Goal: Check status: Check status

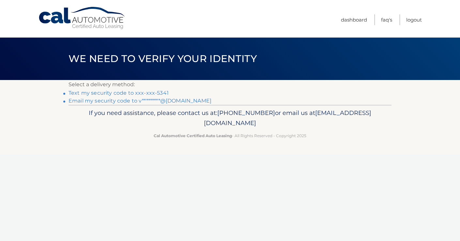
click at [155, 92] on link "Text my security code to xxx-xxx-5341" at bounding box center [118, 93] width 100 height 6
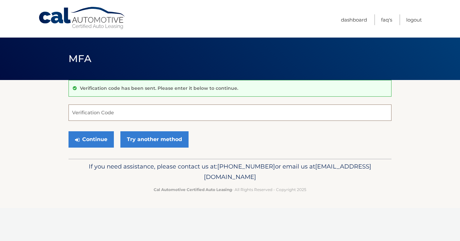
click at [106, 115] on input "Verification Code" at bounding box center [229, 112] width 323 height 16
type input "411116"
click at [91, 139] on button "Continue" at bounding box center [90, 139] width 45 height 16
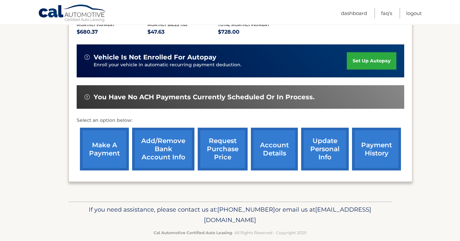
scroll to position [153, 0]
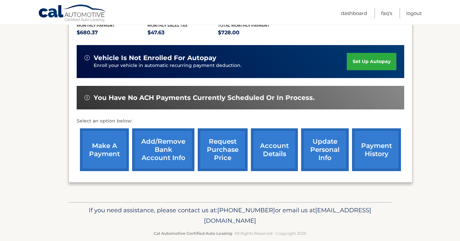
click at [386, 148] on link "payment history" at bounding box center [376, 149] width 49 height 43
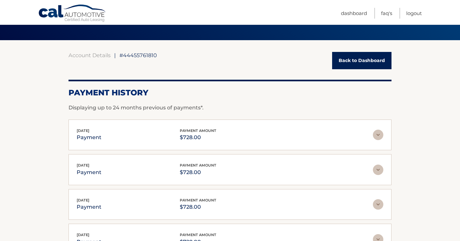
scroll to position [38, 0]
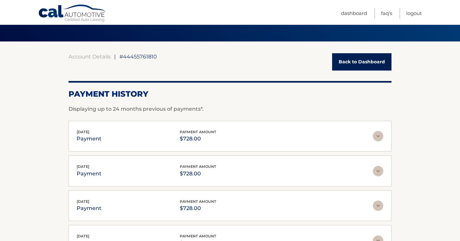
click at [379, 139] on img at bounding box center [378, 136] width 10 height 10
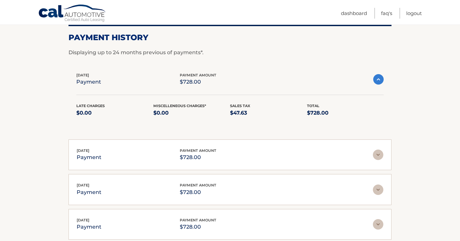
scroll to position [96, 0]
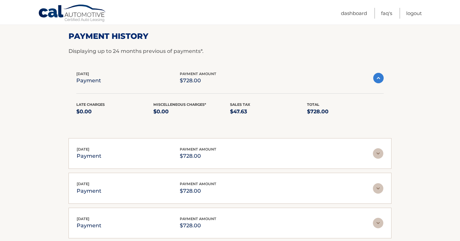
click at [380, 80] on img at bounding box center [378, 78] width 10 height 10
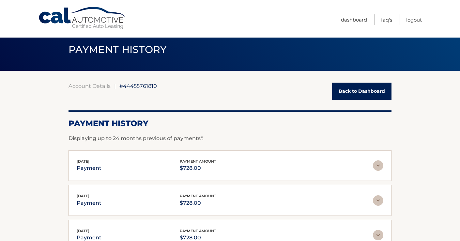
scroll to position [11, 0]
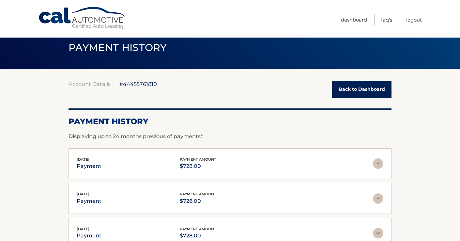
click at [360, 94] on link "Back to Dashboard" at bounding box center [361, 89] width 59 height 17
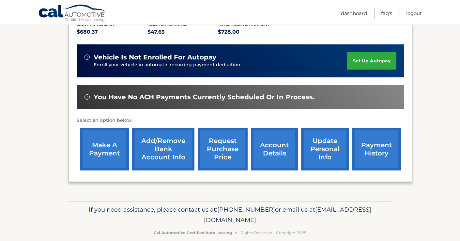
scroll to position [153, 0]
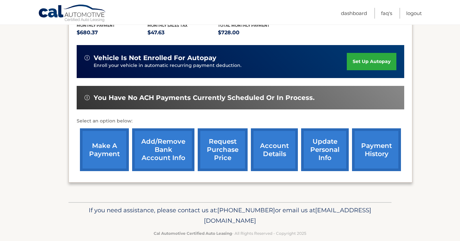
click at [318, 144] on link "update personal info" at bounding box center [325, 149] width 48 height 43
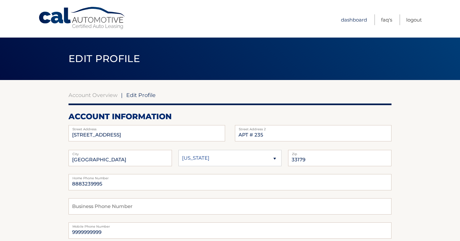
click at [355, 20] on link "Dashboard" at bounding box center [354, 19] width 26 height 11
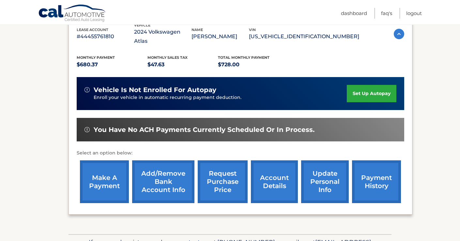
scroll to position [138, 0]
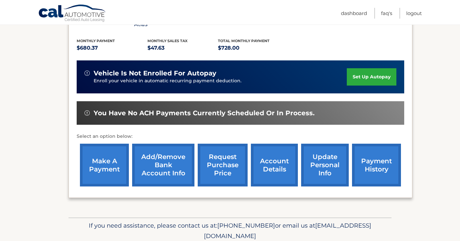
click at [383, 160] on link "payment history" at bounding box center [376, 164] width 49 height 43
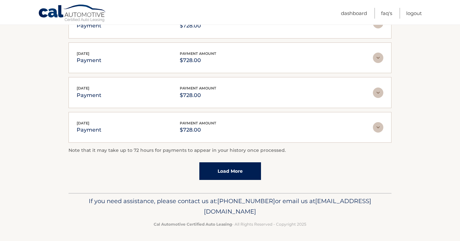
scroll to position [186, 0]
drag, startPoint x: 172, startPoint y: 209, endPoint x: 284, endPoint y: 212, distance: 112.2
click at [284, 212] on p "If you need assistance, please contact us at: 609-807-3200 or email us at Custo…" at bounding box center [230, 206] width 314 height 21
copy span "[EMAIL_ADDRESS][DOMAIN_NAME]"
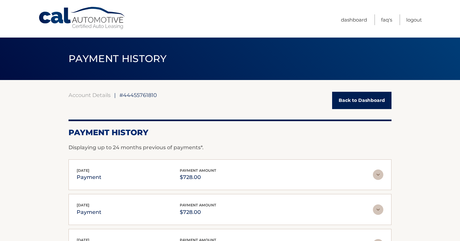
scroll to position [0, 0]
click at [357, 20] on link "Dashboard" at bounding box center [354, 19] width 26 height 11
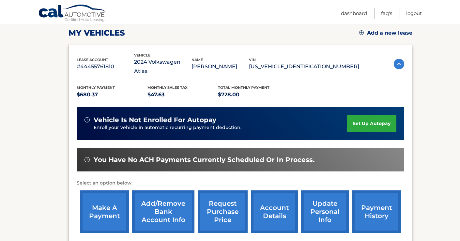
scroll to position [92, 0]
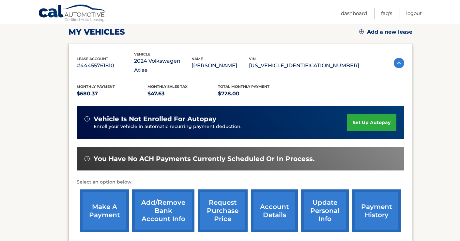
click at [327, 204] on link "update personal info" at bounding box center [325, 210] width 48 height 43
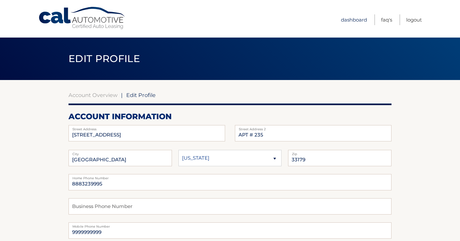
click at [347, 20] on link "Dashboard" at bounding box center [354, 19] width 26 height 11
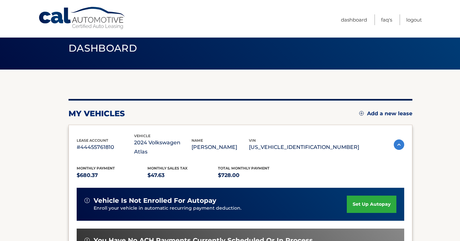
scroll to position [14, 0]
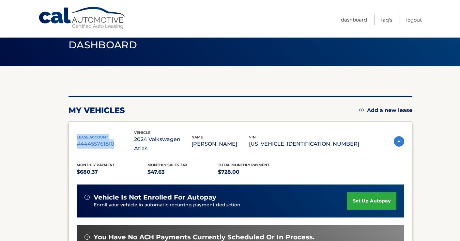
drag, startPoint x: 77, startPoint y: 133, endPoint x: 115, endPoint y: 142, distance: 38.7
click at [115, 142] on div "lease account #44455761810" at bounding box center [105, 141] width 57 height 15
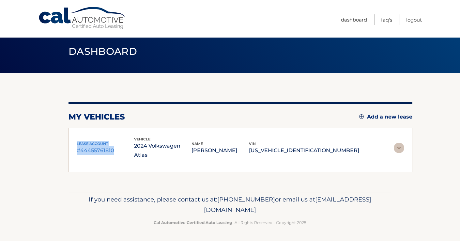
scroll to position [0, 0]
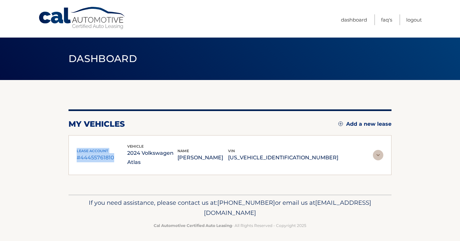
copy div "lease account #44455761810"
click at [351, 24] on link "Dashboard" at bounding box center [354, 19] width 26 height 11
click at [351, 20] on link "Dashboard" at bounding box center [354, 19] width 26 height 11
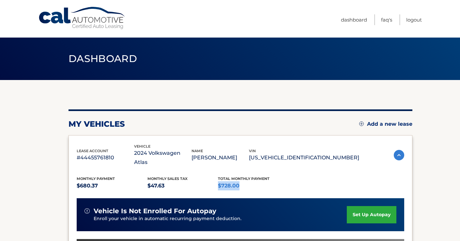
drag, startPoint x: 217, startPoint y: 175, endPoint x: 240, endPoint y: 176, distance: 22.8
click at [240, 181] on p "$728.00" at bounding box center [253, 185] width 71 height 9
copy p "$728.00"
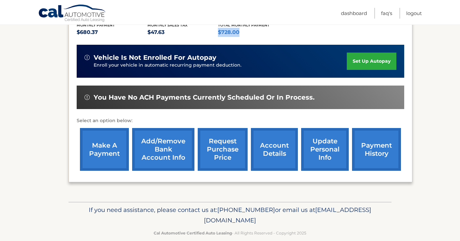
scroll to position [153, 0]
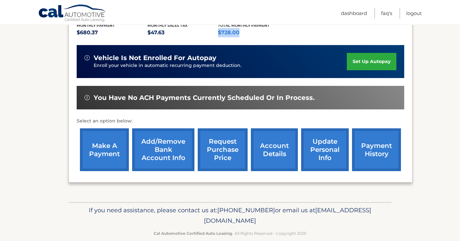
click at [369, 145] on link "payment history" at bounding box center [376, 149] width 49 height 43
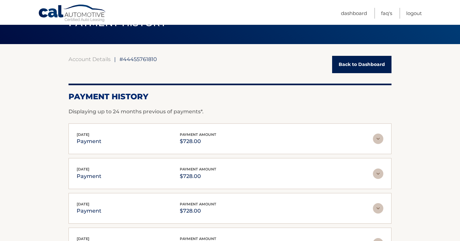
scroll to position [52, 0]
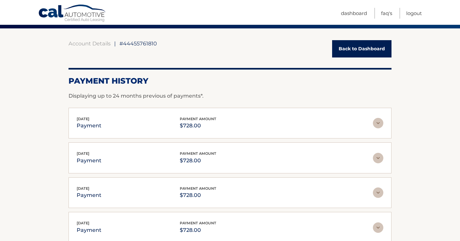
click at [380, 123] on img at bounding box center [378, 123] width 10 height 10
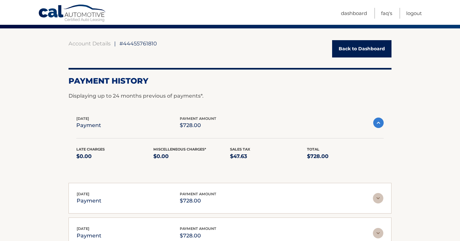
click at [380, 123] on img at bounding box center [378, 122] width 10 height 10
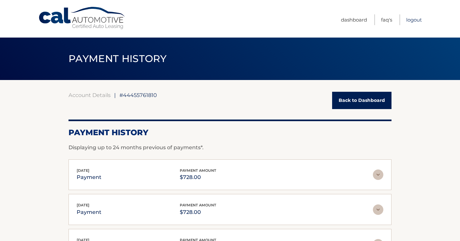
scroll to position [0, 0]
click at [413, 20] on link "Logout" at bounding box center [414, 19] width 16 height 11
